Goal: Task Accomplishment & Management: Use online tool/utility

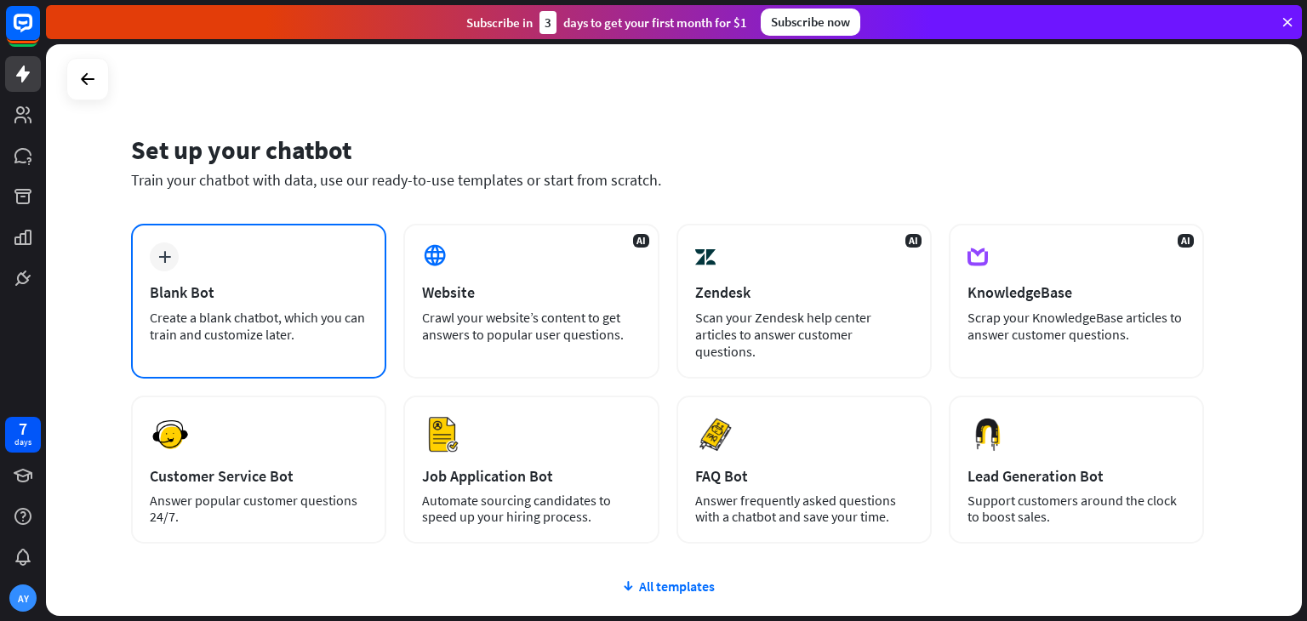
click at [306, 293] on div "Blank Bot" at bounding box center [259, 292] width 218 height 20
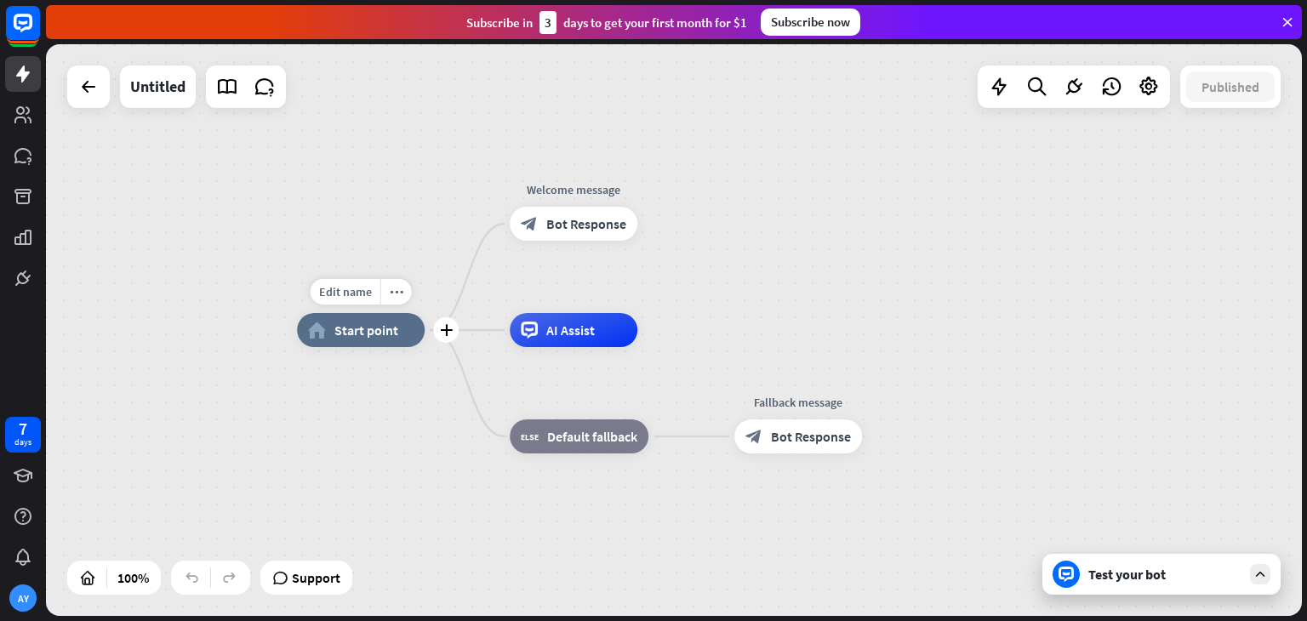
click at [354, 333] on span "Start point" at bounding box center [366, 330] width 64 height 17
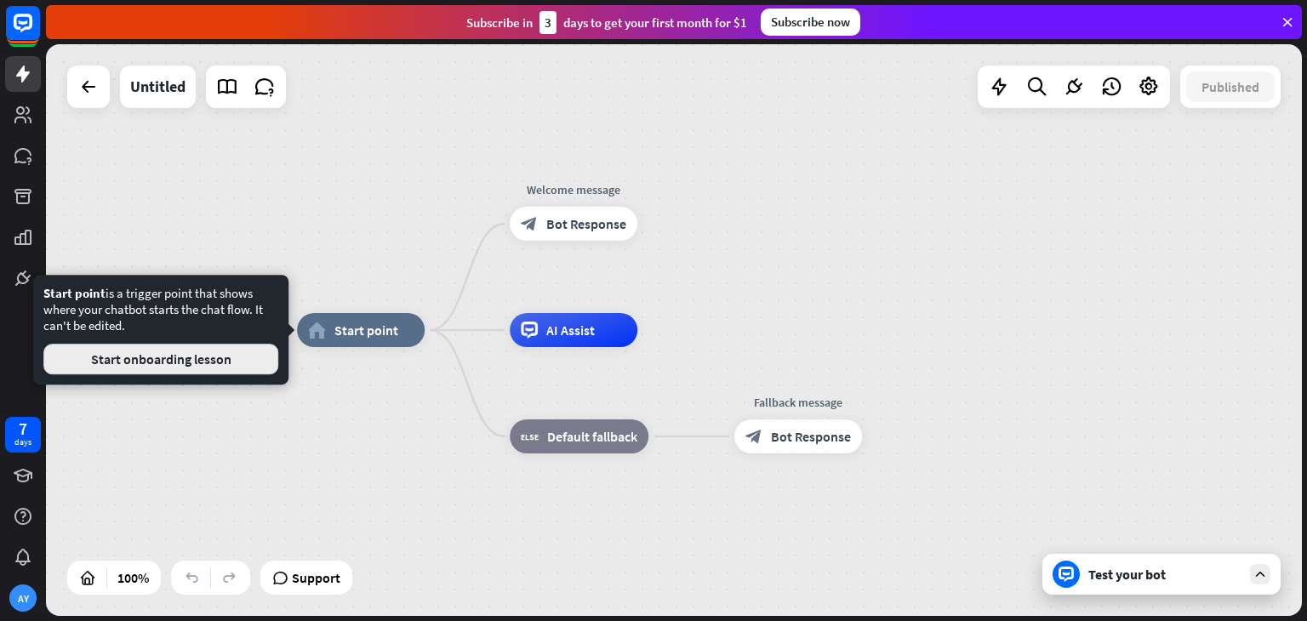
click at [157, 371] on button "Start onboarding lesson" at bounding box center [160, 359] width 235 height 31
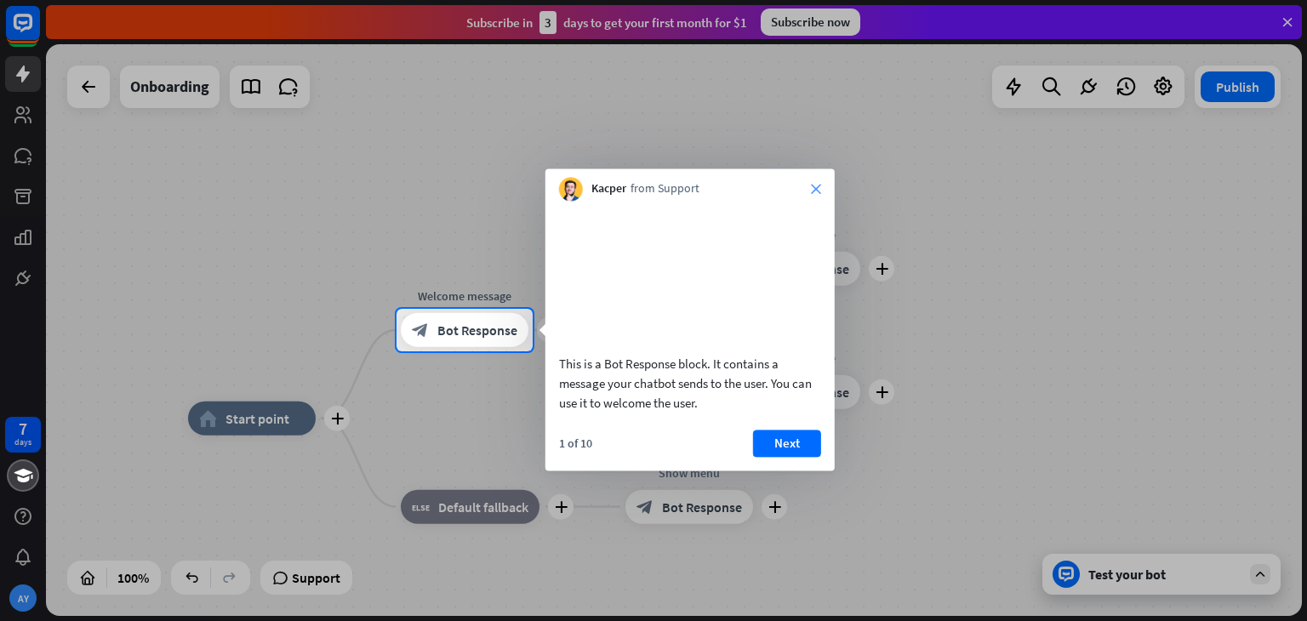
click at [813, 187] on icon "close" at bounding box center [816, 189] width 10 height 10
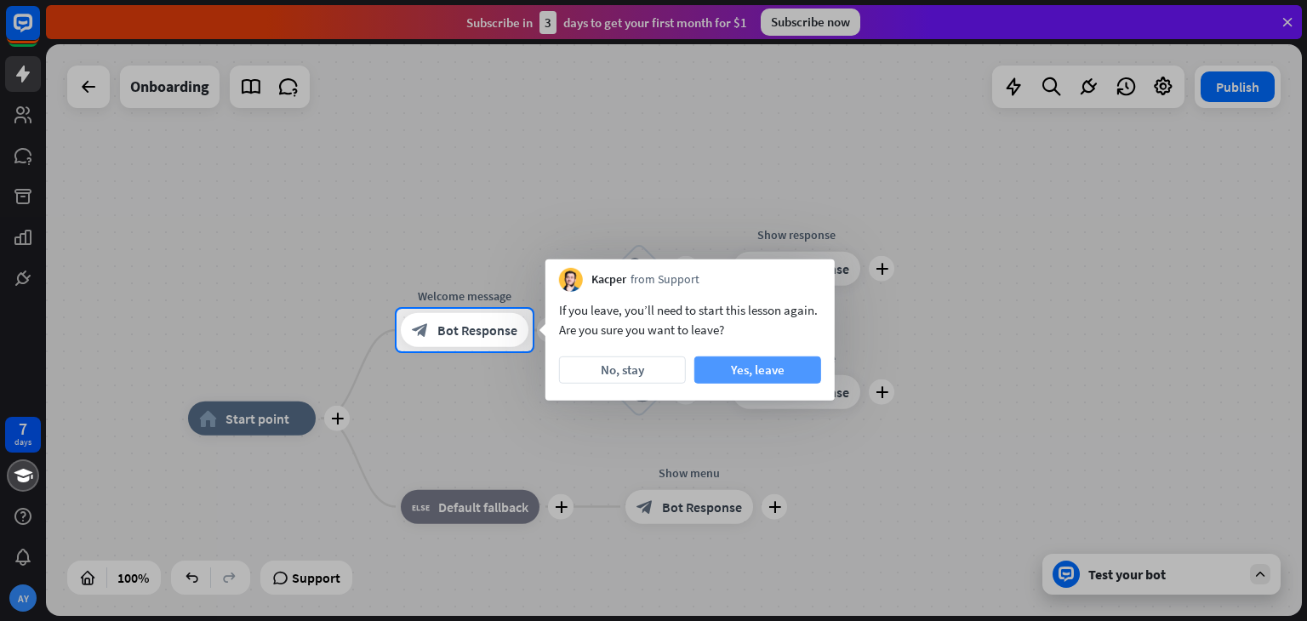
click at [741, 367] on button "Yes, leave" at bounding box center [757, 369] width 127 height 27
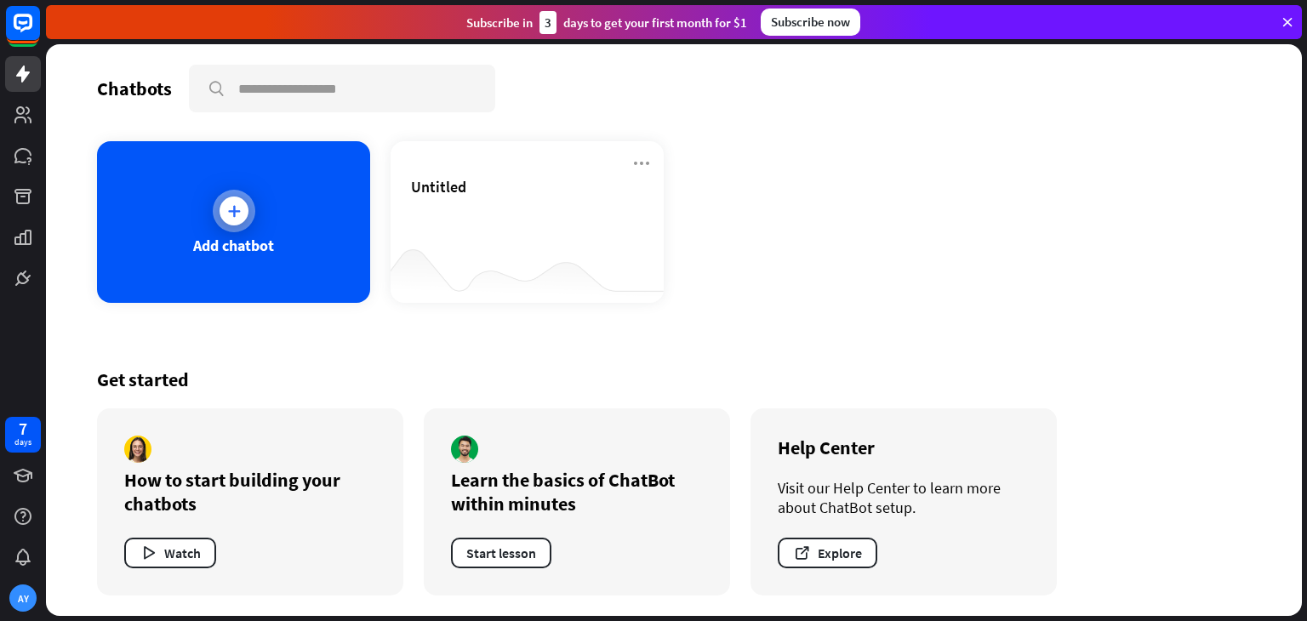
click at [310, 221] on div "Add chatbot" at bounding box center [233, 222] width 273 height 162
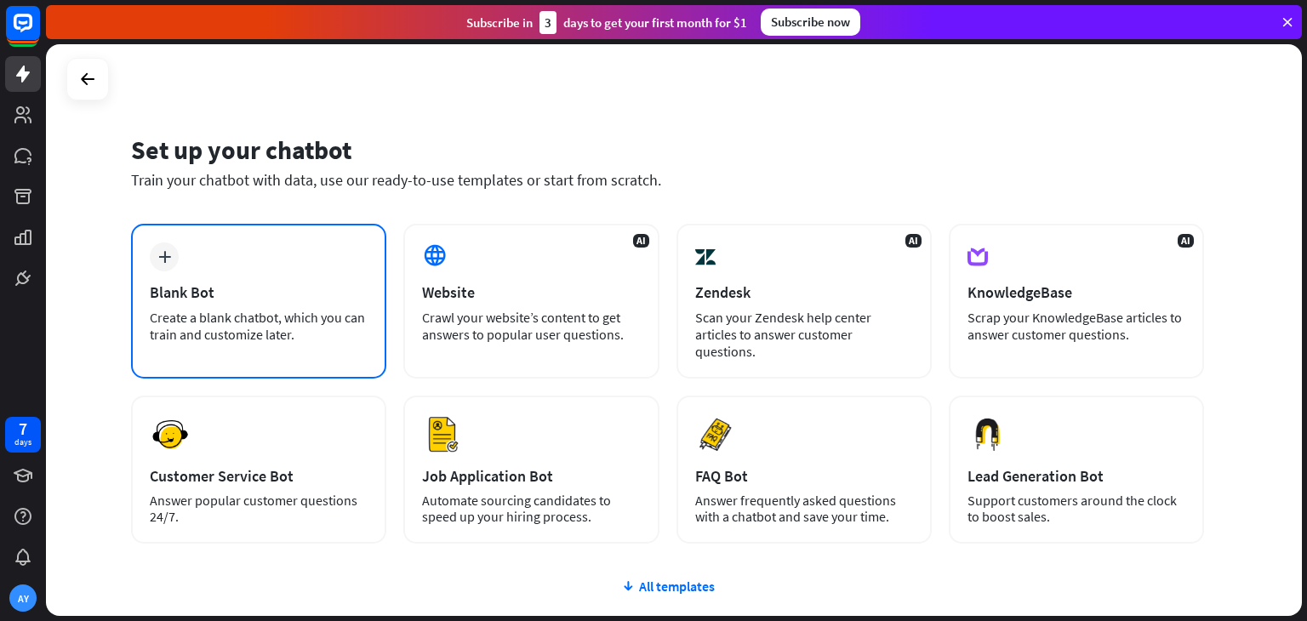
click at [294, 305] on div "plus Blank Bot Create a blank chatbot, which you can train and customize later." at bounding box center [258, 301] width 255 height 155
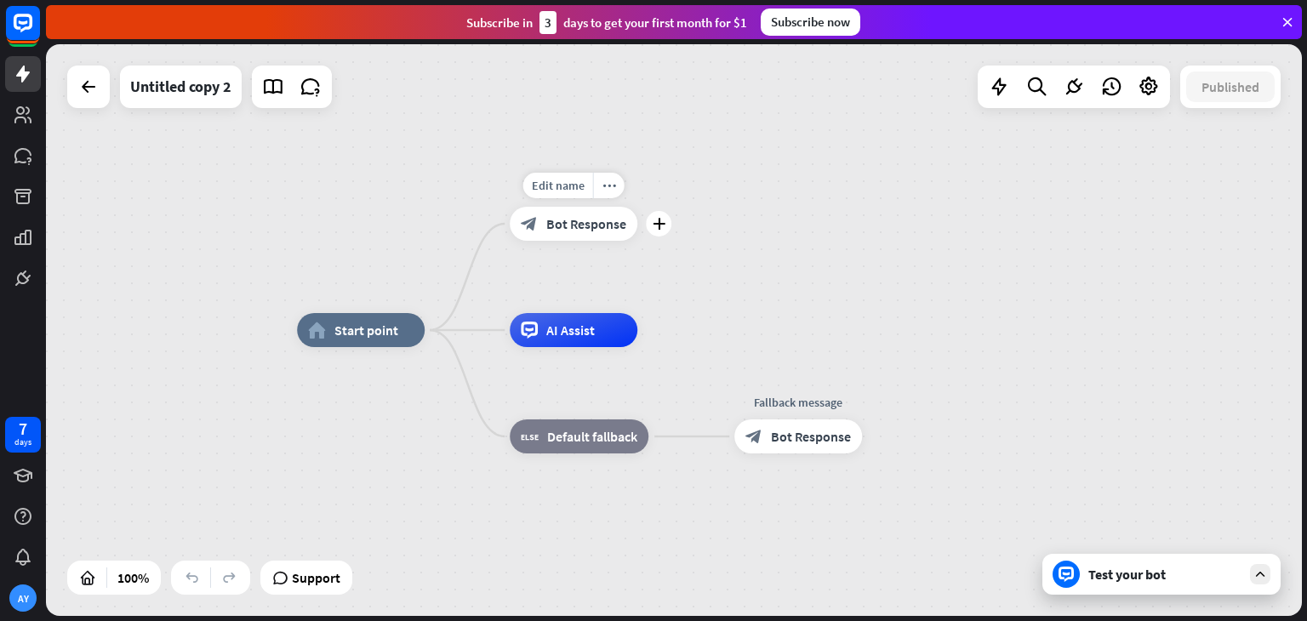
click at [588, 229] on span "Bot Response" at bounding box center [586, 223] width 80 height 17
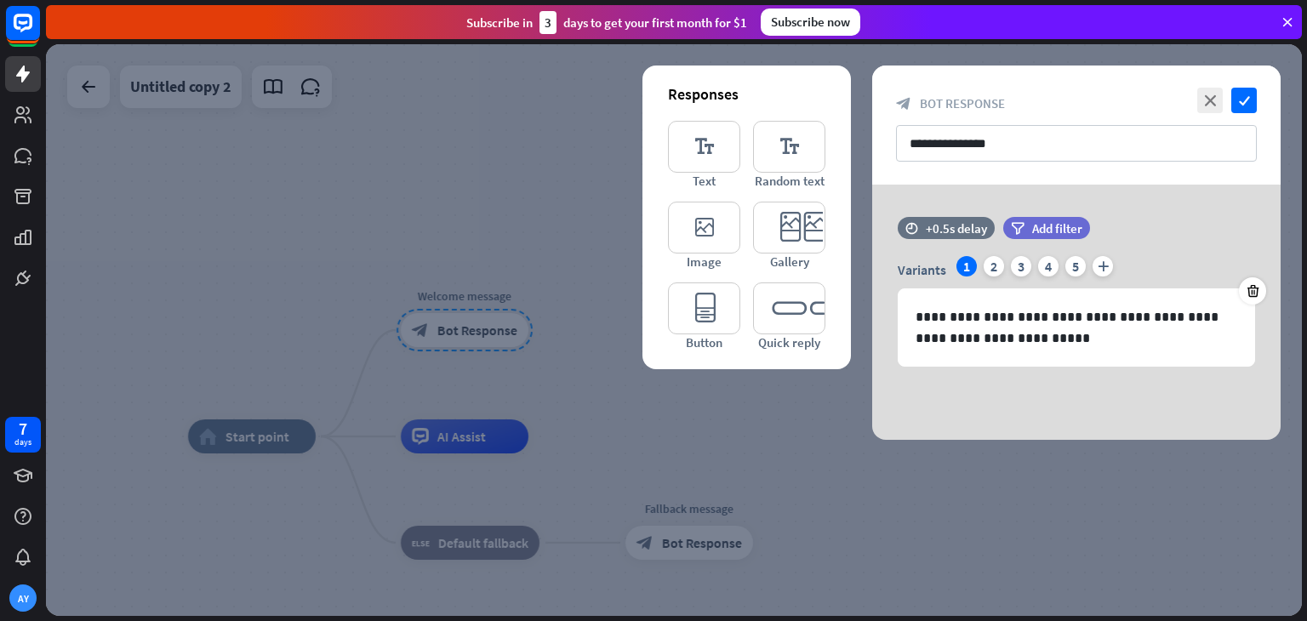
click at [1009, 444] on div at bounding box center [674, 330] width 1256 height 572
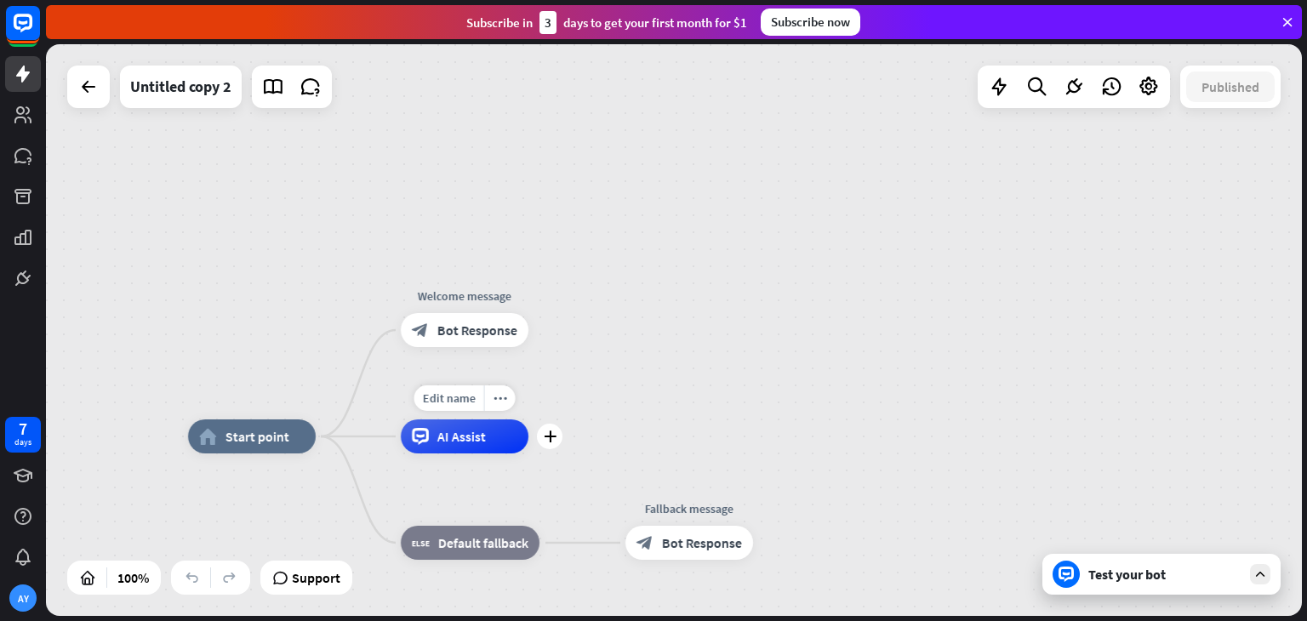
click at [504, 436] on div "AI Assist" at bounding box center [465, 436] width 128 height 34
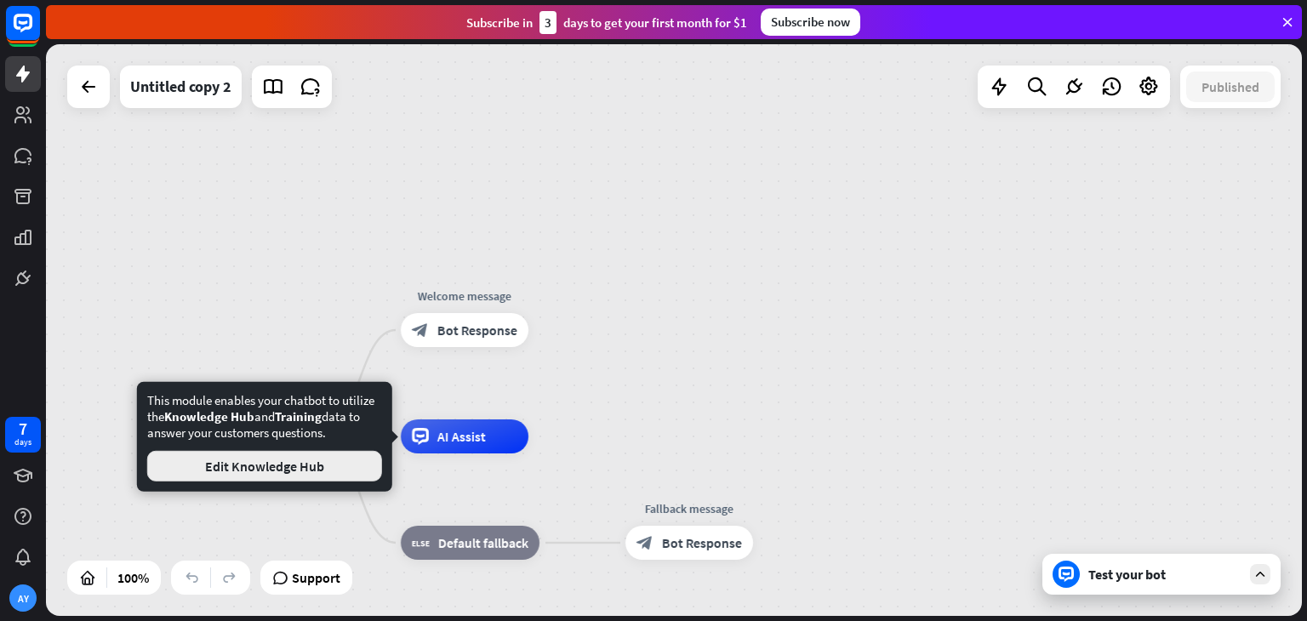
click at [322, 474] on button "Edit Knowledge Hub" at bounding box center [264, 466] width 235 height 31
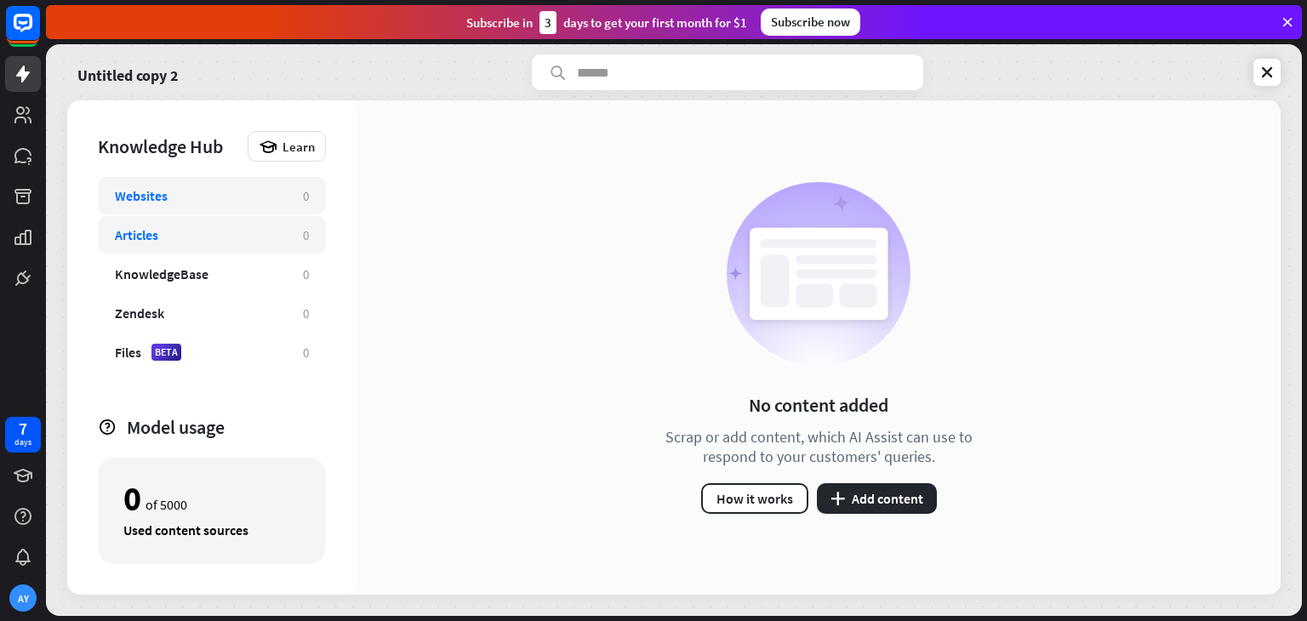
click at [165, 243] on div "Articles 0" at bounding box center [212, 234] width 228 height 37
click at [185, 282] on div "KnowledgeBase 0" at bounding box center [212, 273] width 228 height 37
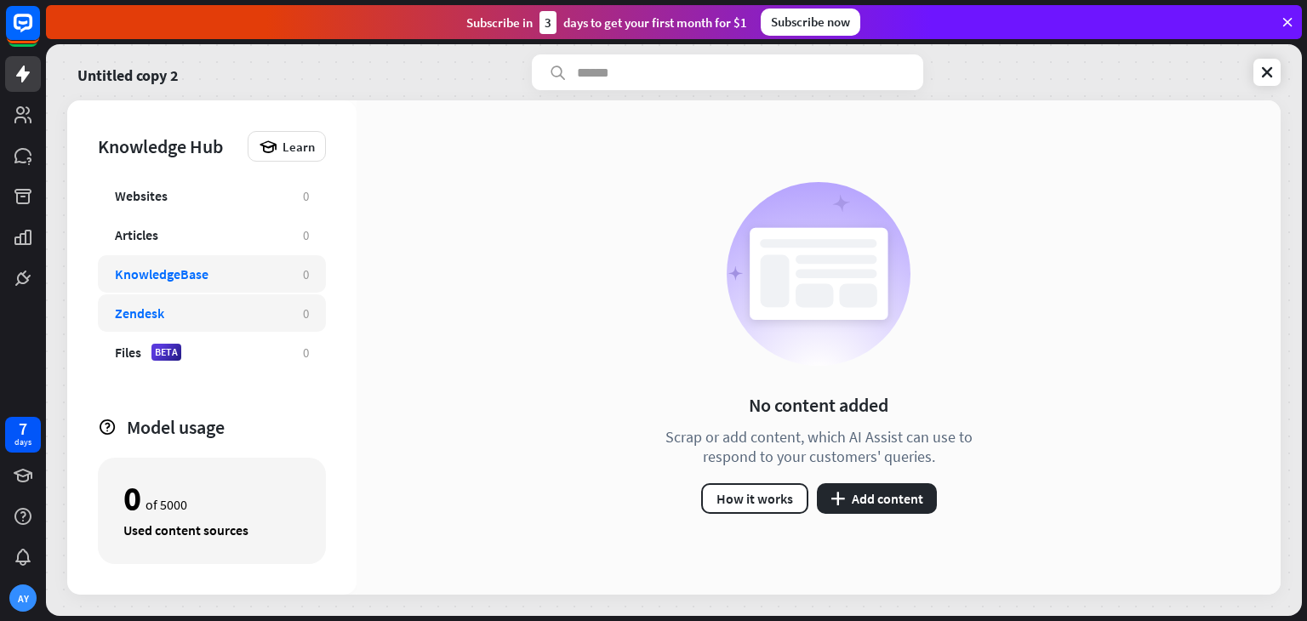
click at [195, 316] on div "Zendesk" at bounding box center [200, 313] width 171 height 17
click at [177, 198] on div "Websites" at bounding box center [200, 195] width 171 height 17
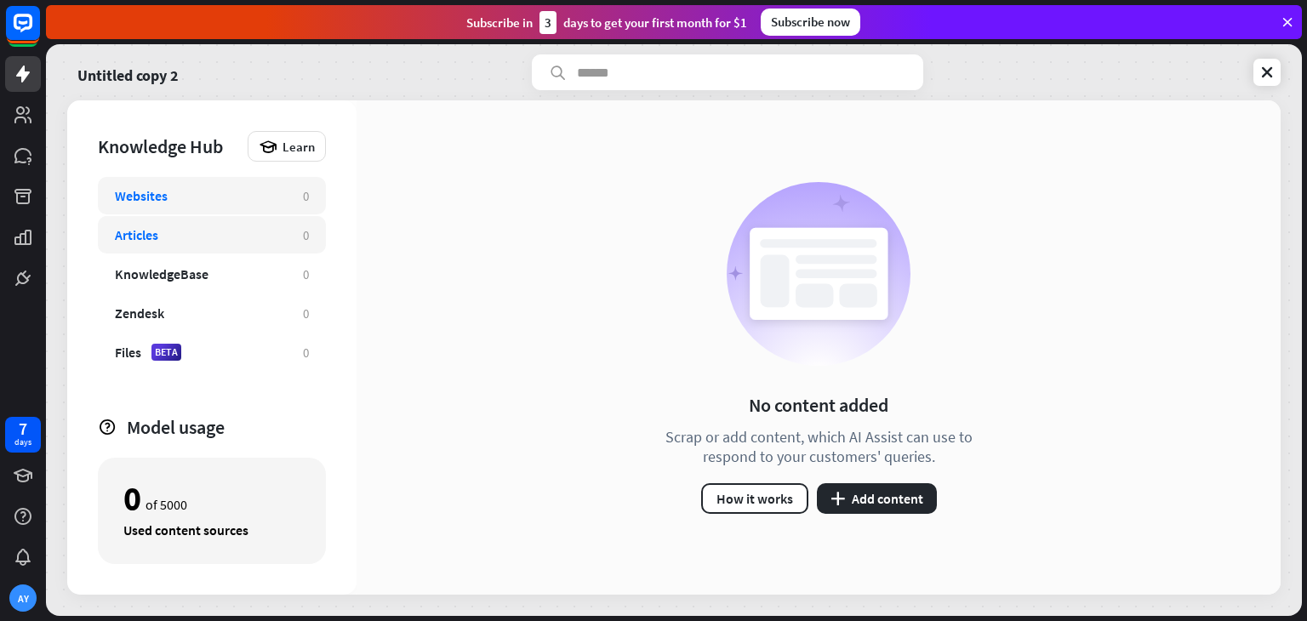
click at [174, 234] on div "Articles" at bounding box center [200, 234] width 171 height 17
click at [211, 214] on div "Websites 0 Articles 0 KnowledgeBase 0 Zendesk 0 Files BETA 0" at bounding box center [212, 288] width 228 height 223
